Goal: Task Accomplishment & Management: Manage account settings

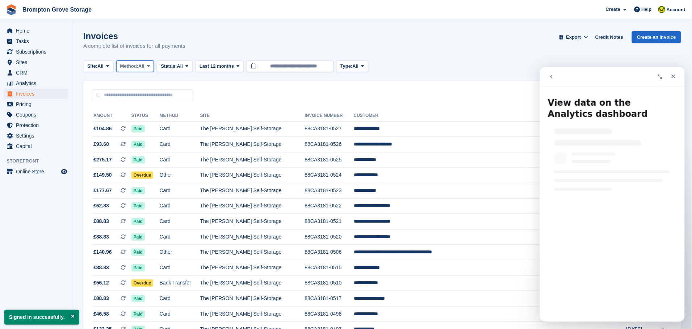
click at [141, 61] on button "Method: All" at bounding box center [135, 66] width 38 height 12
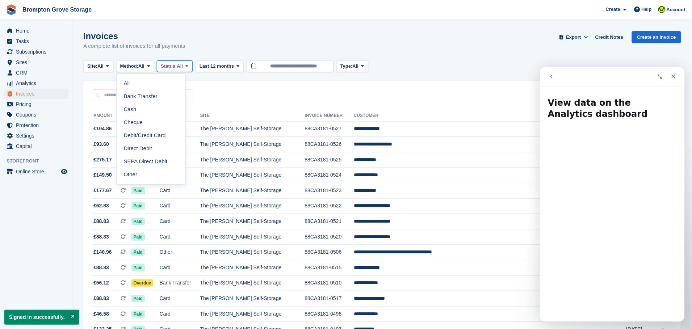
click at [177, 63] on span "Status:" at bounding box center [169, 66] width 16 height 7
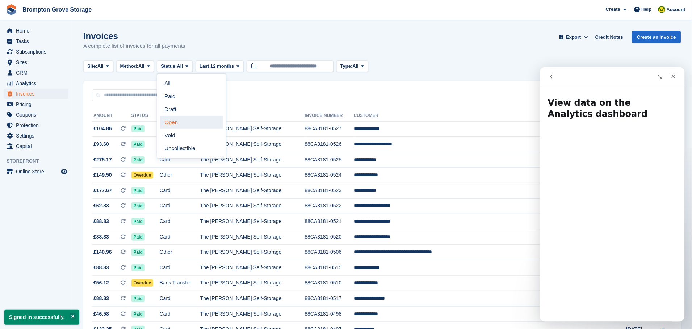
click at [179, 122] on link "Open" at bounding box center [191, 122] width 63 height 13
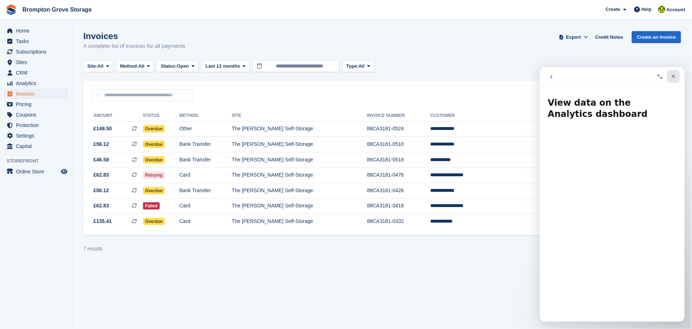
click at [675, 75] on icon "Close" at bounding box center [673, 76] width 6 height 6
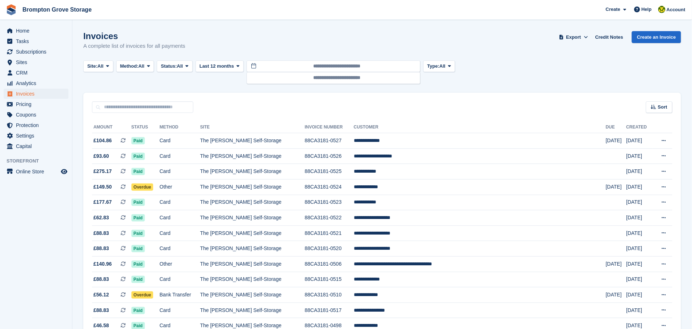
click at [419, 122] on th "Customer" at bounding box center [480, 128] width 252 height 12
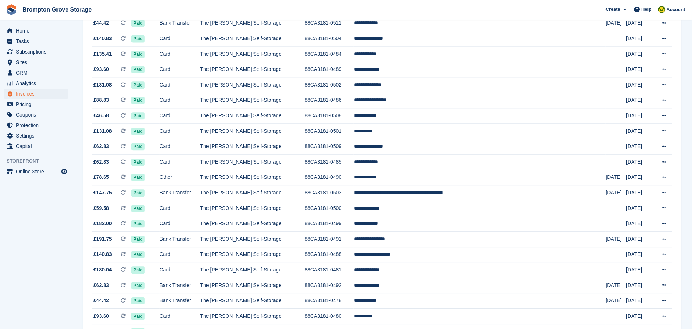
scroll to position [543, 0]
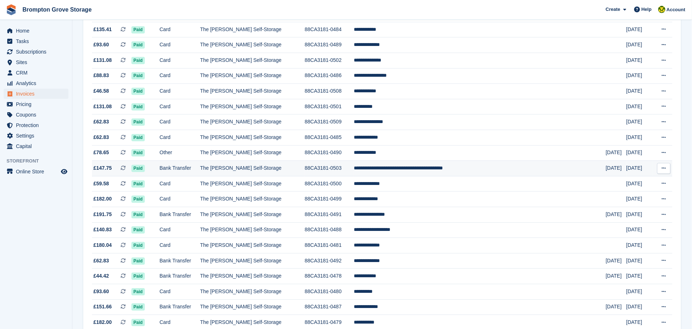
click at [431, 176] on td "**********" at bounding box center [480, 169] width 252 height 16
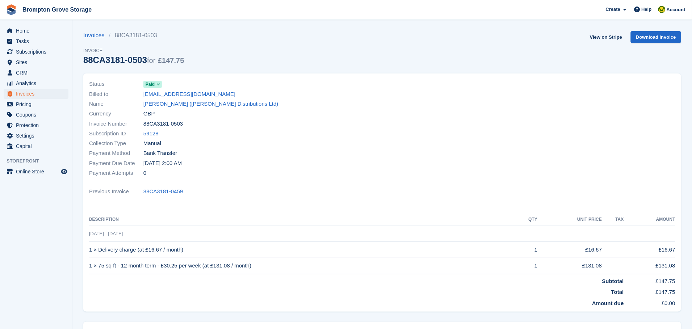
click at [160, 82] on span at bounding box center [159, 84] width 6 height 6
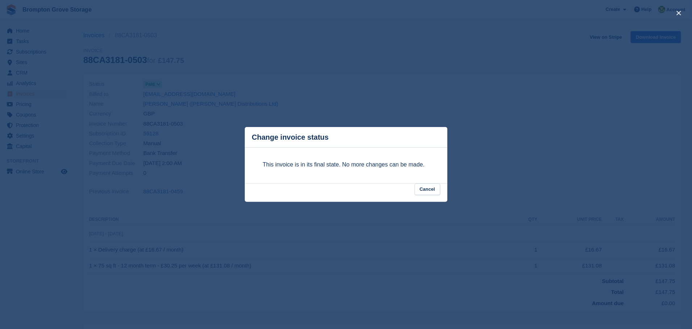
click at [442, 191] on footer "Cancel" at bounding box center [346, 192] width 203 height 19
click at [426, 186] on button "Cancel" at bounding box center [427, 189] width 26 height 12
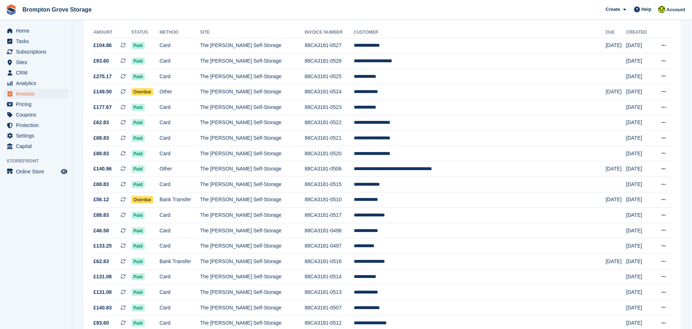
scroll to position [109, 0]
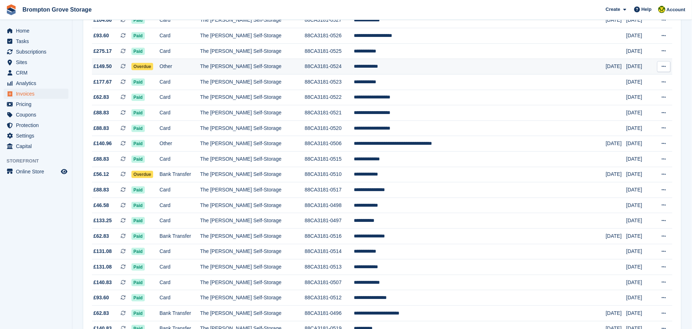
click at [146, 68] on span "Overdue" at bounding box center [142, 66] width 22 height 7
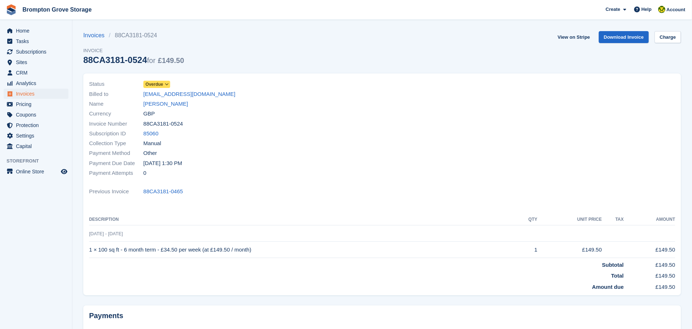
click at [166, 82] on icon at bounding box center [167, 84] width 4 height 4
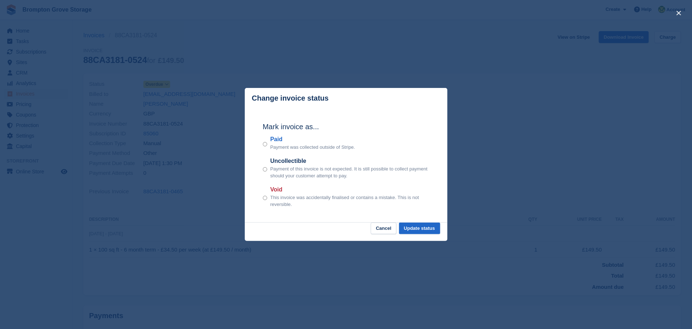
click at [268, 143] on div "Paid Payment was collected outside of Stripe." at bounding box center [346, 143] width 166 height 16
click at [423, 225] on button "Update status" at bounding box center [419, 229] width 41 height 12
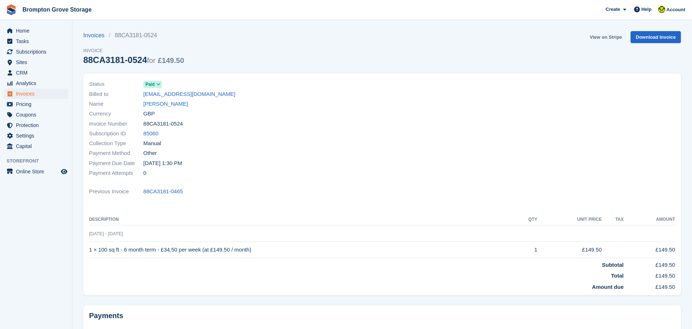
click at [604, 37] on link "View on Stripe" at bounding box center [606, 37] width 38 height 12
click at [17, 30] on span "Home" at bounding box center [37, 31] width 43 height 10
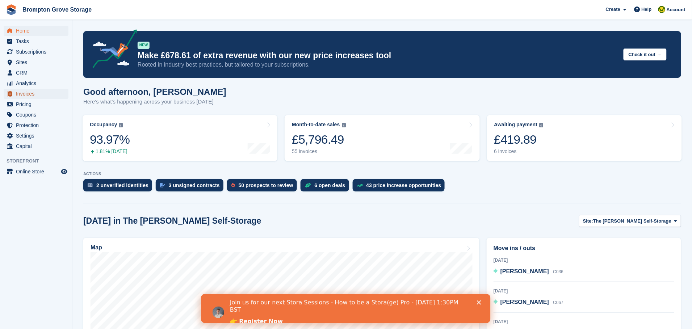
click at [28, 94] on span "Invoices" at bounding box center [37, 94] width 43 height 10
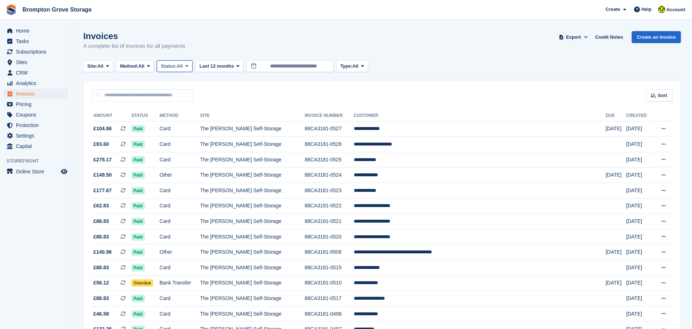
click at [183, 68] on span "All" at bounding box center [180, 66] width 6 height 7
click at [170, 122] on link "Open" at bounding box center [191, 122] width 63 height 13
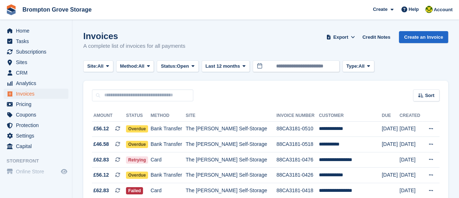
scroll to position [52, 0]
